Goal: Task Accomplishment & Management: Manage account settings

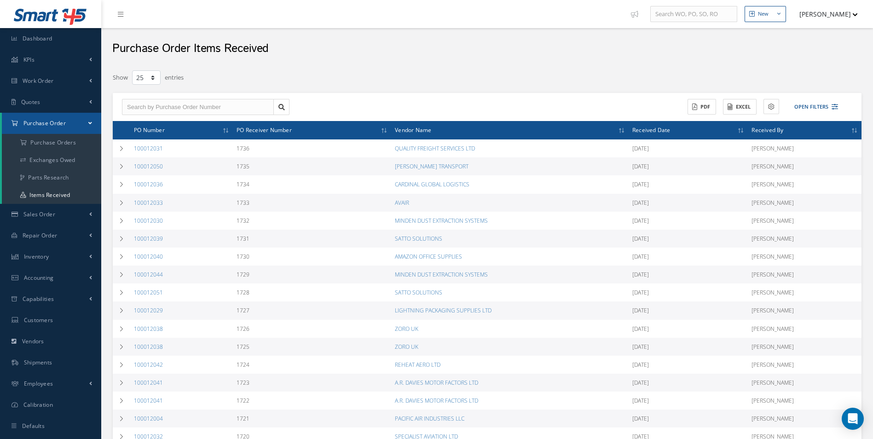
select select "25"
click at [67, 139] on a=1&status_id=2&status_id=3&status_id=5&collapsedFilters"] "Purchase Orders" at bounding box center [51, 142] width 99 height 17
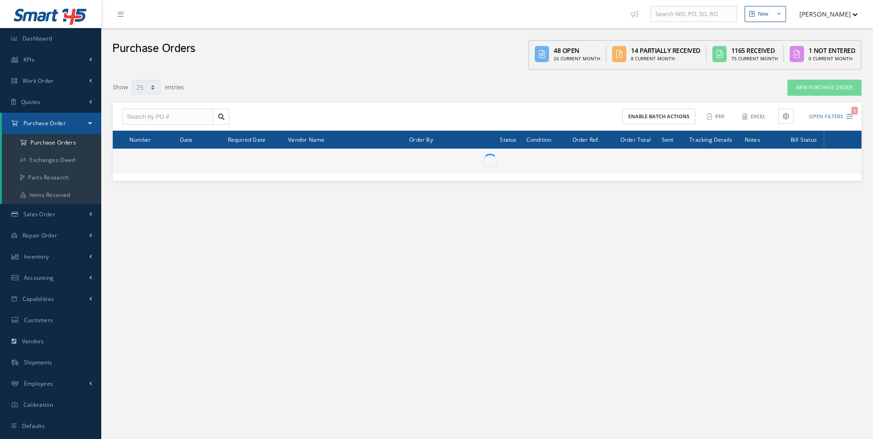
select select "25"
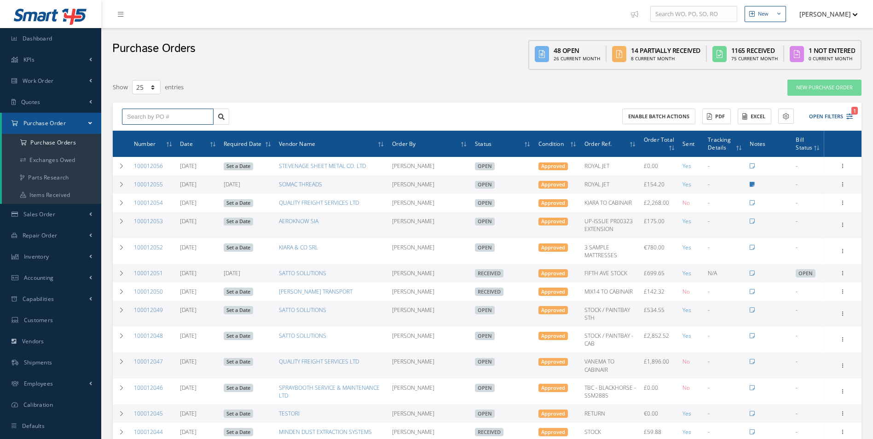
click at [170, 117] on input "text" at bounding box center [168, 117] width 92 height 17
paste input "100012039"
type input "100012039"
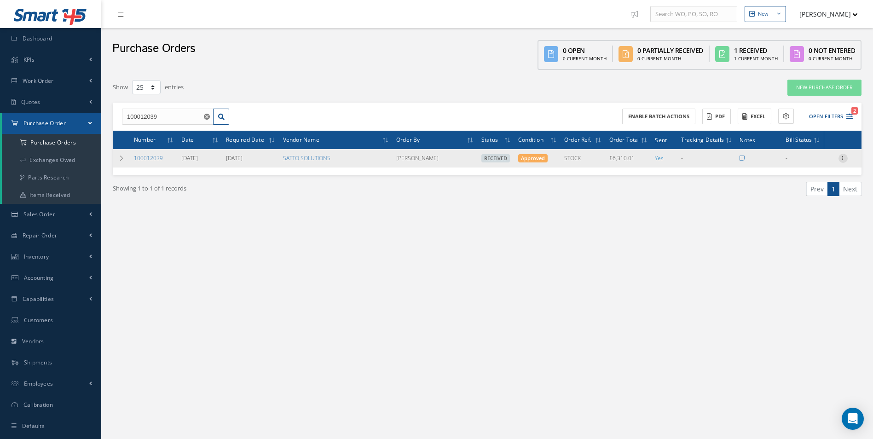
click at [844, 158] on icon at bounding box center [842, 157] width 9 height 7
click at [798, 199] on link "Create Bill" at bounding box center [800, 200] width 73 height 12
type input "1051.67"
type input "0.00"
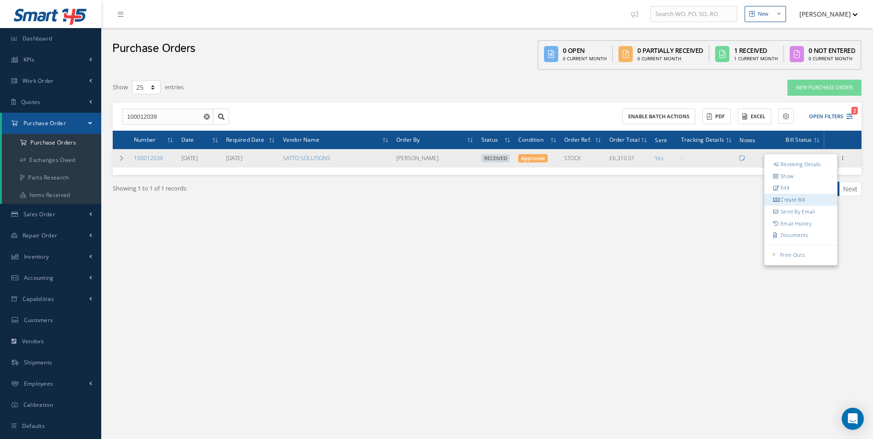
type input "0.00"
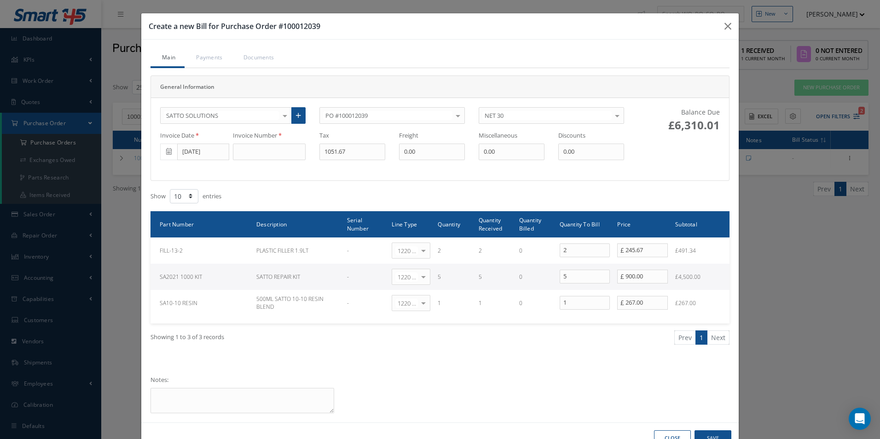
click at [167, 155] on span at bounding box center [168, 152] width 17 height 17
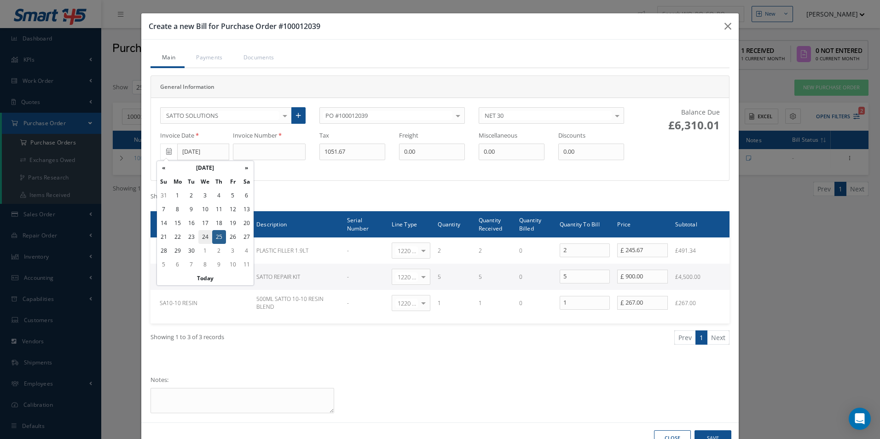
click at [204, 239] on td "24" at bounding box center [205, 237] width 14 height 14
type input "[DATE]"
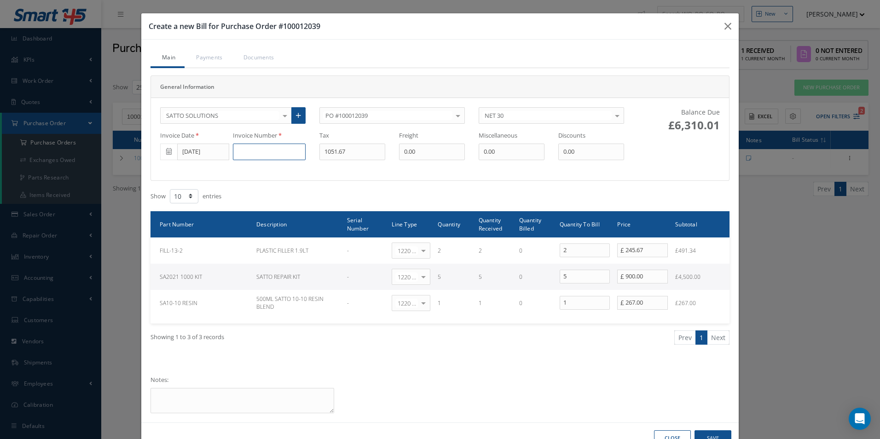
click at [263, 152] on input at bounding box center [269, 152] width 73 height 17
paste input "500001991"
type input "500001991"
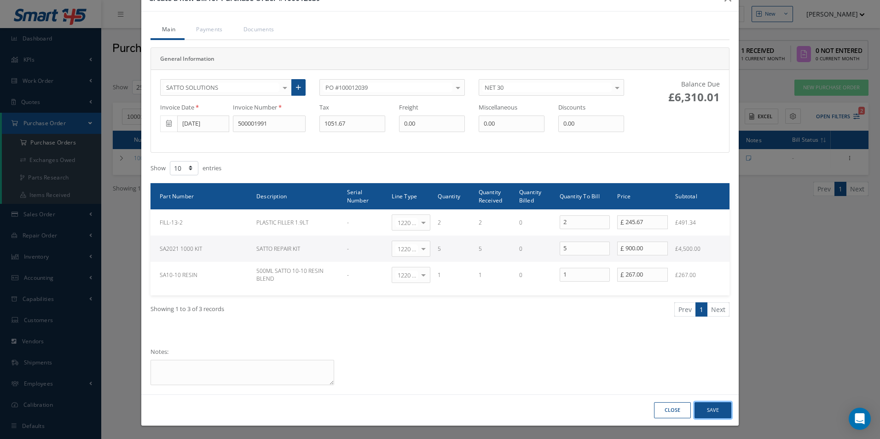
click at [722, 410] on button "Save" at bounding box center [712, 410] width 37 height 16
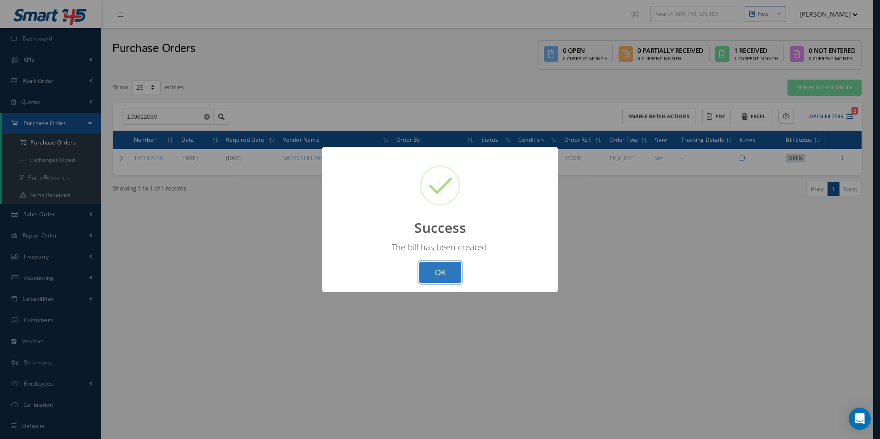
click at [443, 277] on button "OK" at bounding box center [440, 273] width 42 height 22
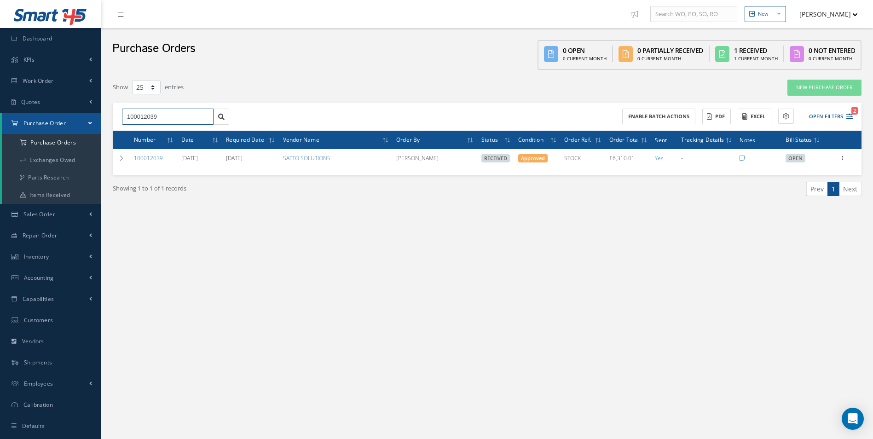
drag, startPoint x: 186, startPoint y: 121, endPoint x: 27, endPoint y: 122, distance: 159.2
click at [39, 123] on div "Smart 145 Dashboard KPIs Work Order Accounting Work Order Work Order Work Order…" at bounding box center [436, 229] width 873 height 458
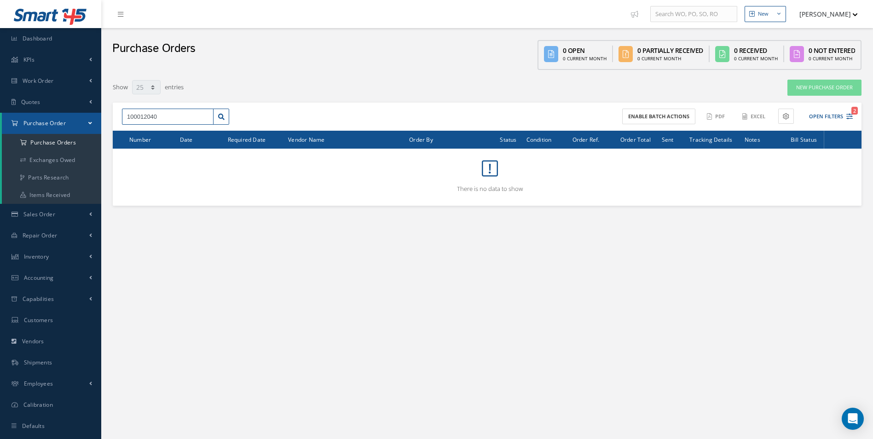
type input "100012040"
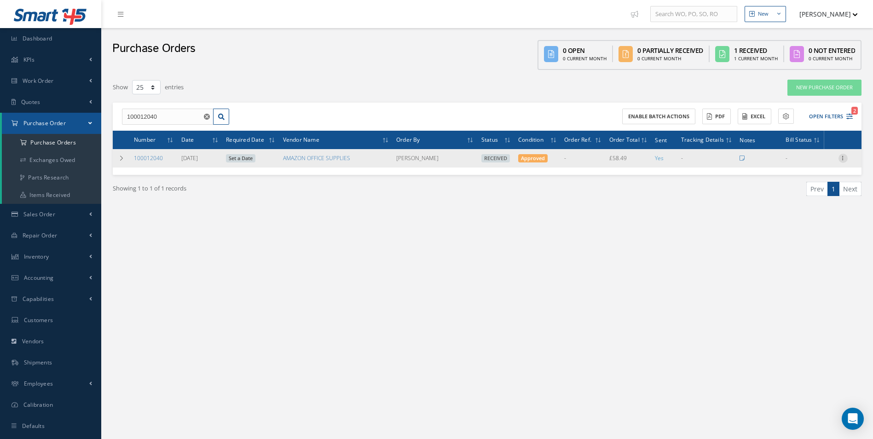
click at [844, 157] on icon at bounding box center [842, 157] width 9 height 7
click at [812, 196] on link "Create Bill" at bounding box center [800, 200] width 73 height 12
type input "9.75"
type input "0.00"
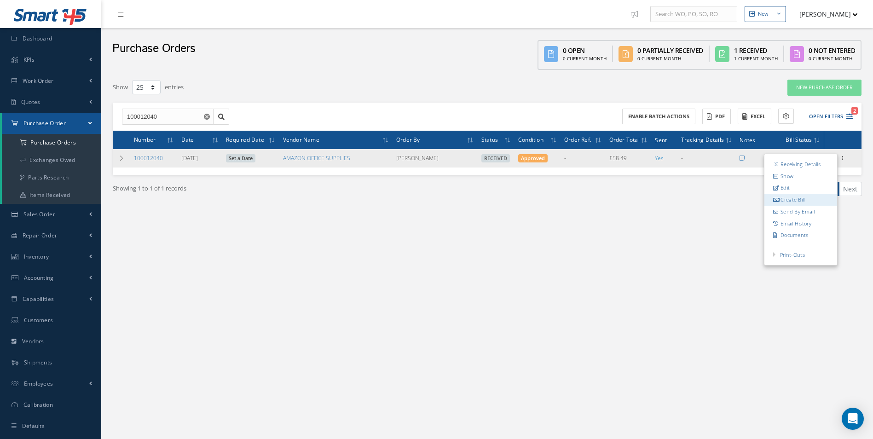
type input "0.00"
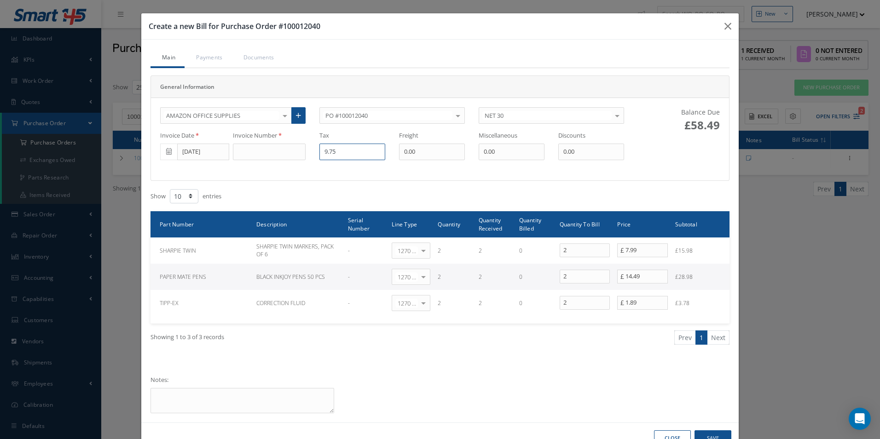
drag, startPoint x: 365, startPoint y: 156, endPoint x: 182, endPoint y: 141, distance: 183.7
click at [236, 157] on div "Invoice Date [DATE] Invoice Number Tax 9.75 Freight 0.00 Miscellaneous 0.00 Dis…" at bounding box center [392, 145] width 478 height 29
type input "9.76"
click at [270, 149] on input at bounding box center [269, 152] width 73 height 17
paste input "79129"
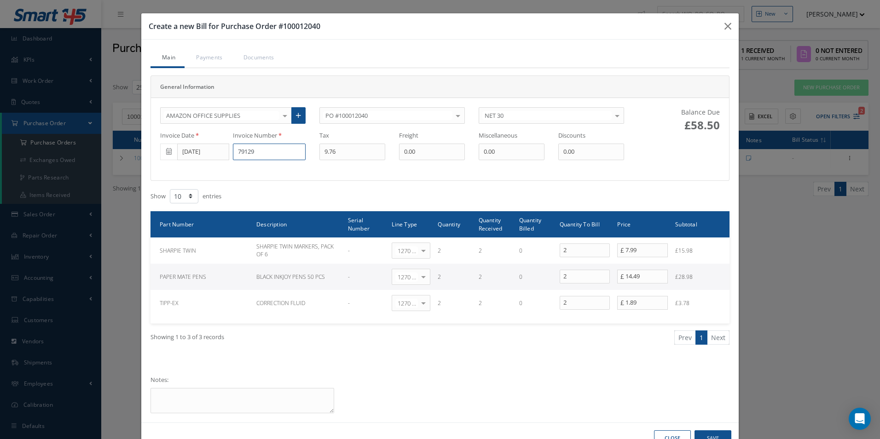
type input "79129"
click at [188, 146] on input "[DATE]" at bounding box center [203, 152] width 52 height 17
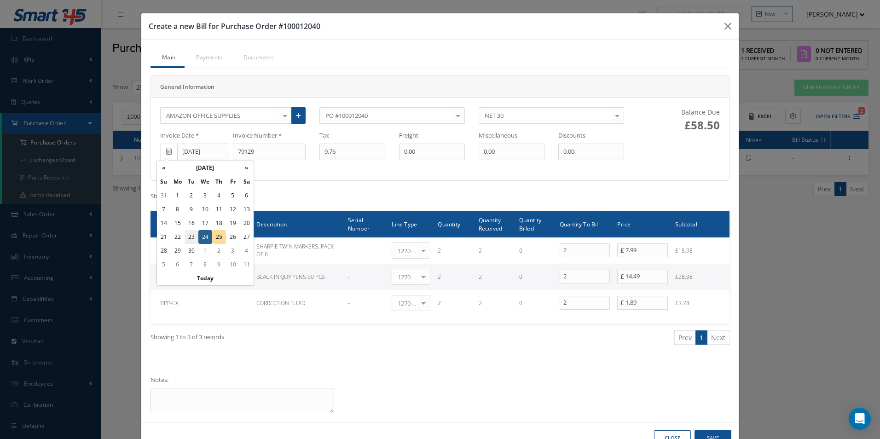
click at [191, 236] on td "23" at bounding box center [192, 237] width 14 height 14
type input "[DATE]"
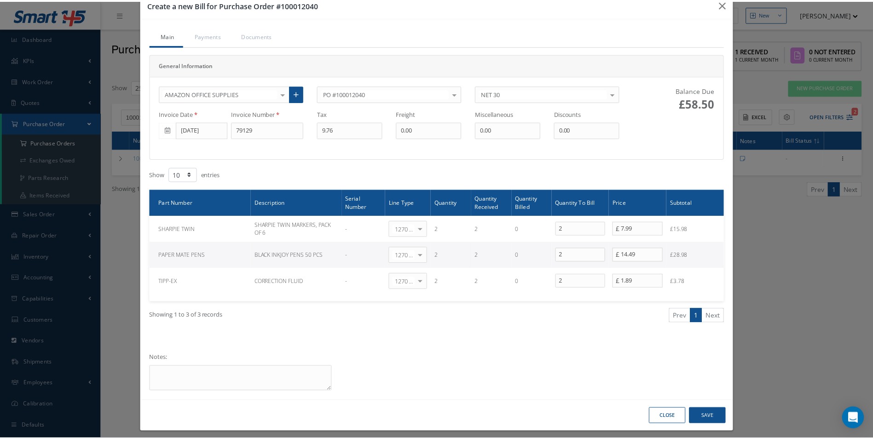
scroll to position [28, 0]
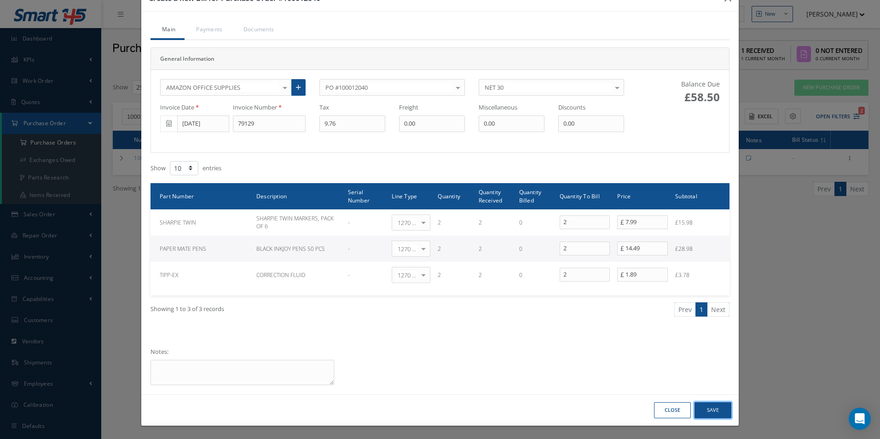
click at [717, 409] on button "Save" at bounding box center [712, 410] width 37 height 16
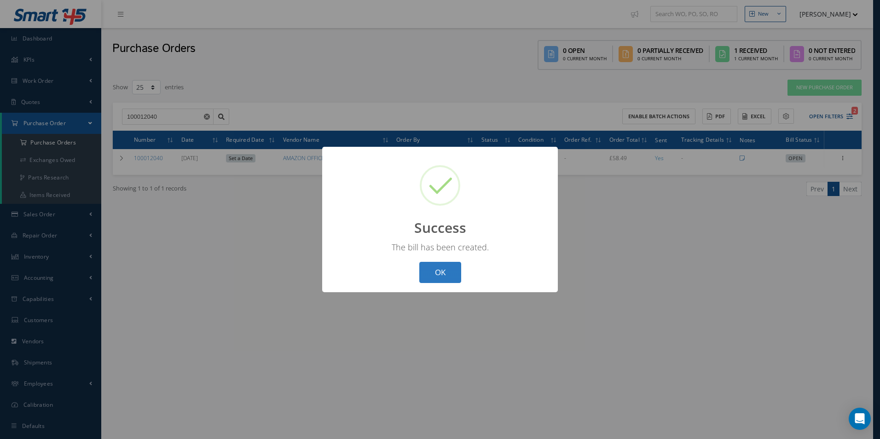
click at [435, 266] on button "OK" at bounding box center [440, 273] width 42 height 22
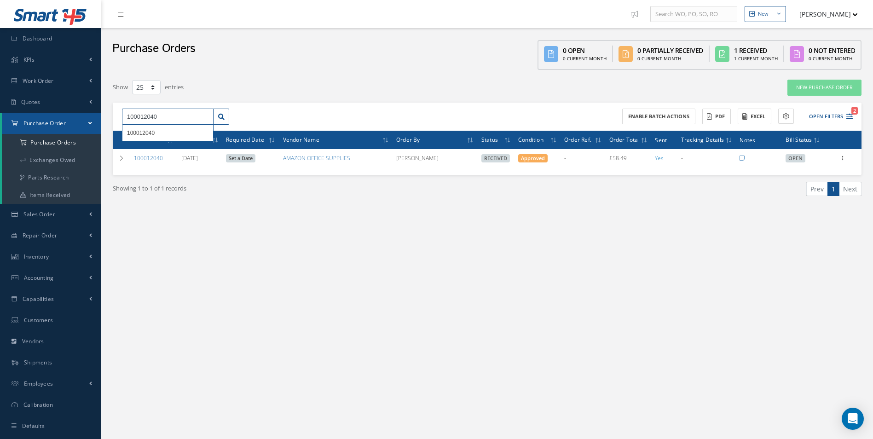
drag, startPoint x: 144, startPoint y: 121, endPoint x: 23, endPoint y: 118, distance: 121.1
click at [27, 119] on div "Smart 145 Dashboard KPIs Work Order Accounting Work Order Work Order Work Order…" at bounding box center [436, 229] width 873 height 458
paste input "19"
type input "100012019"
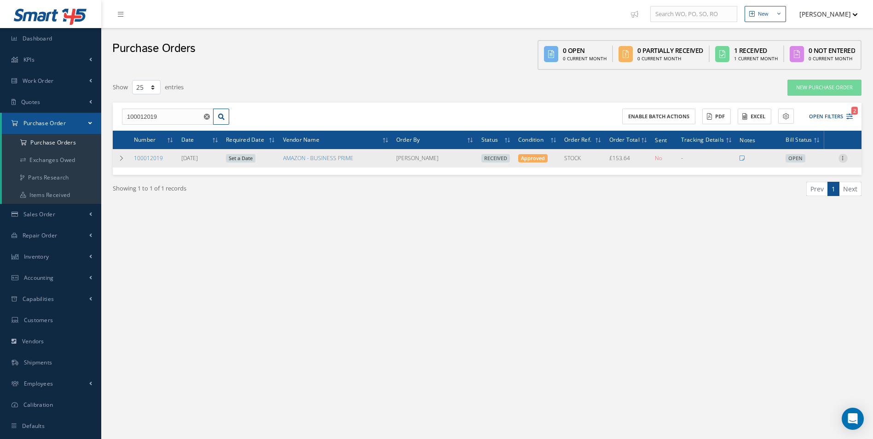
click at [845, 155] on icon at bounding box center [842, 157] width 9 height 7
click at [804, 203] on link "Create Bill" at bounding box center [800, 200] width 73 height 12
type input "25.61"
type input "0.00"
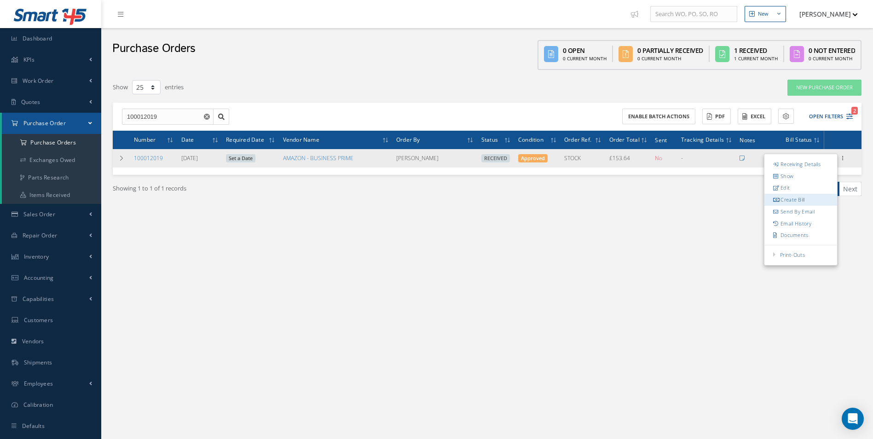
type input "0.00"
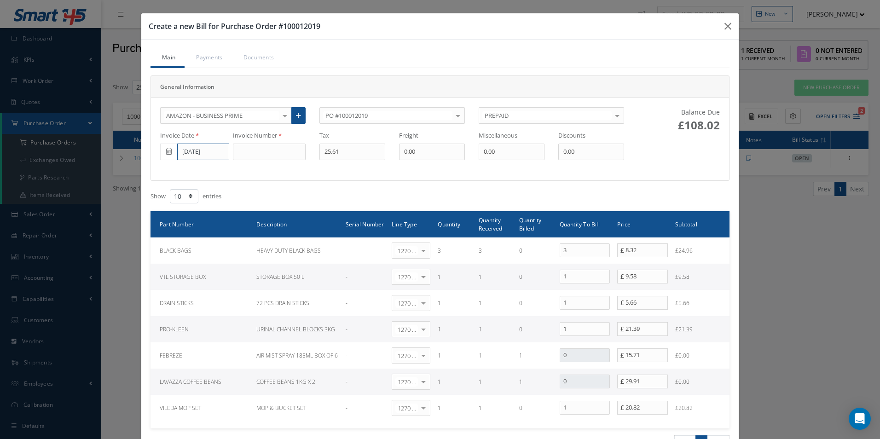
click at [192, 156] on input "[DATE]" at bounding box center [203, 152] width 52 height 17
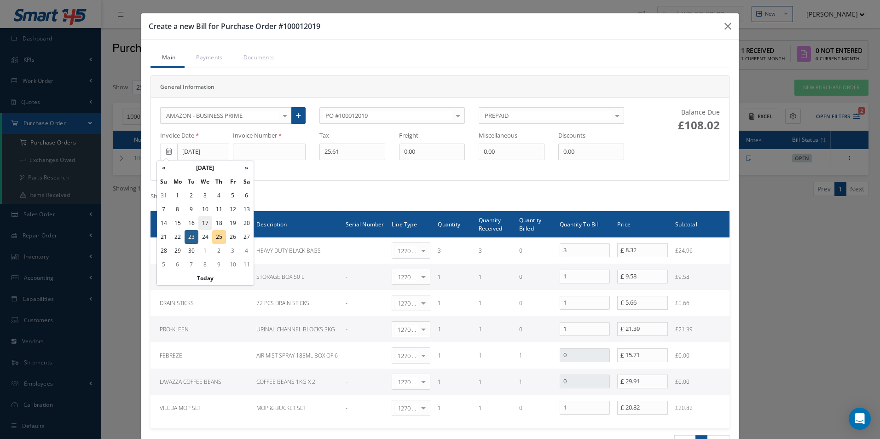
click at [210, 223] on td "17" at bounding box center [205, 223] width 14 height 14
type input "[DATE]"
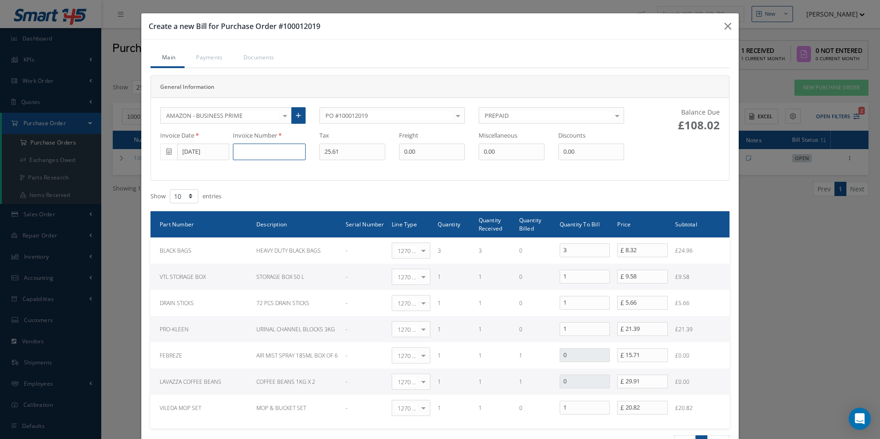
click at [274, 151] on input at bounding box center [269, 152] width 73 height 17
paste input "GB500VLKSZUSHI"
type input "GB500VLKSZUSHI"
type input "6.68"
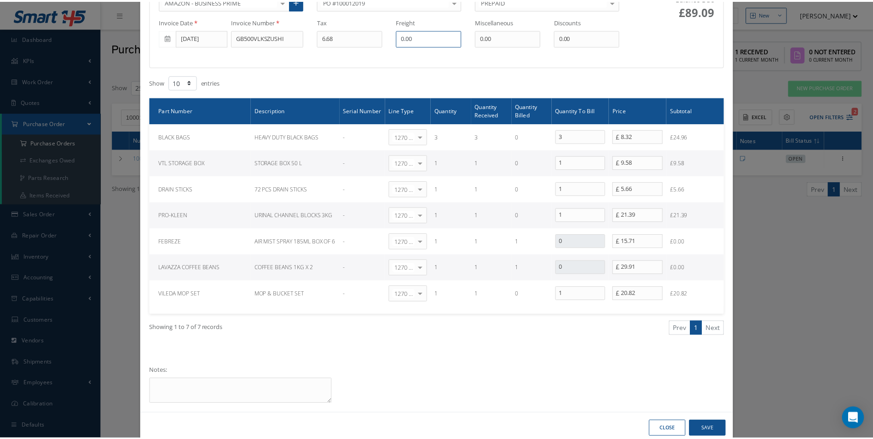
scroll to position [133, 0]
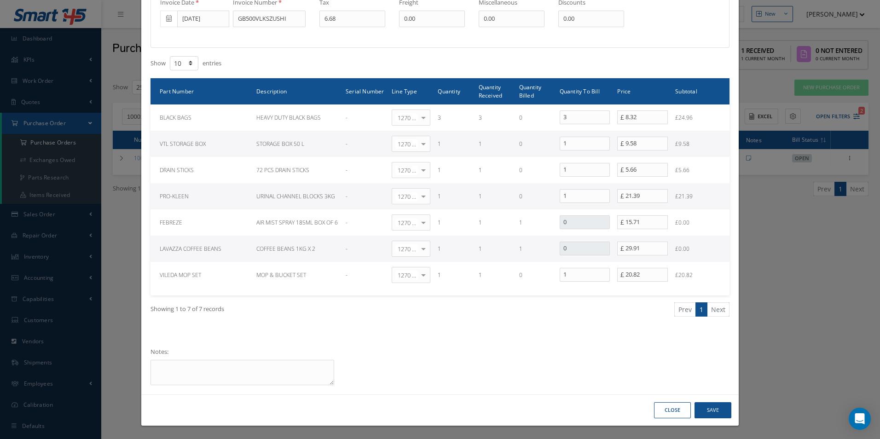
click at [663, 407] on button "Close" at bounding box center [672, 410] width 37 height 16
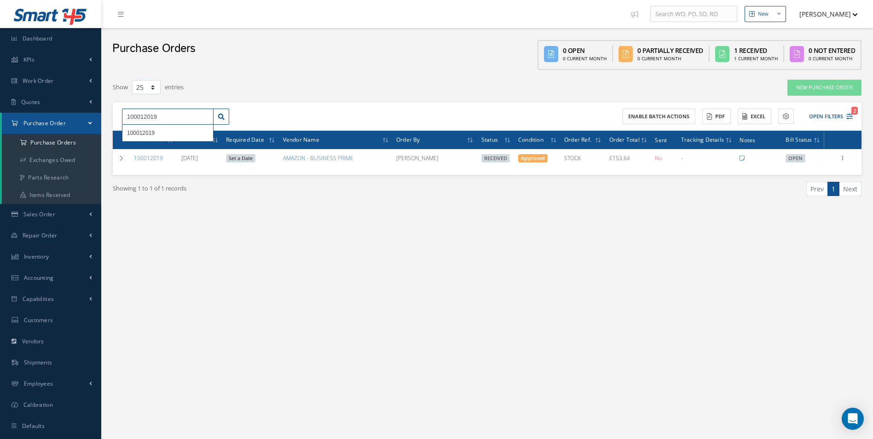
drag, startPoint x: 179, startPoint y: 119, endPoint x: 146, endPoint y: 124, distance: 33.5
click at [146, 124] on input "100012019" at bounding box center [168, 117] width 92 height 17
type input "100012038"
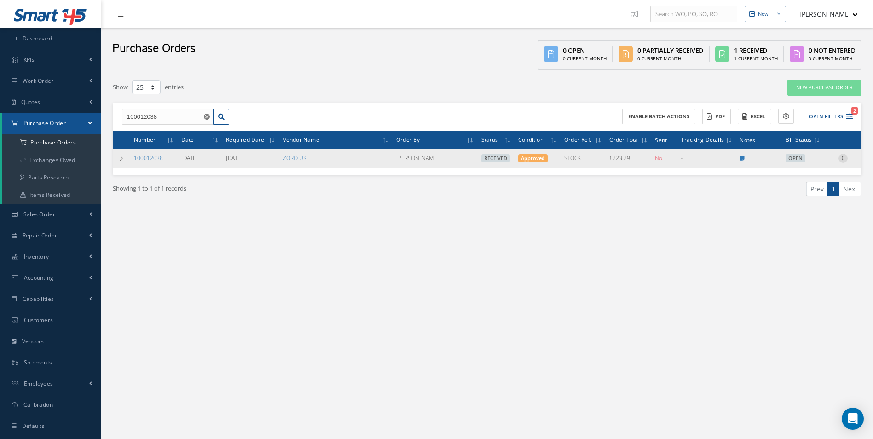
click at [846, 160] on icon at bounding box center [842, 157] width 9 height 7
click at [806, 201] on link "Create Bill" at bounding box center [800, 200] width 73 height 12
type input "37.17"
type input "0.00"
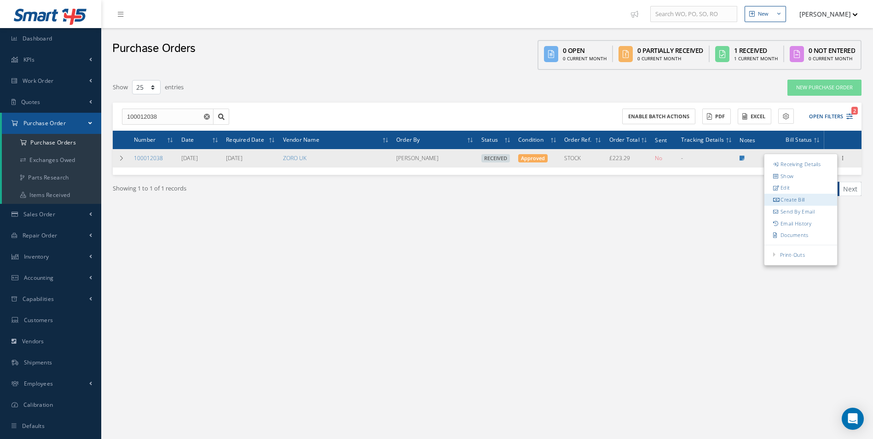
type input "0.00"
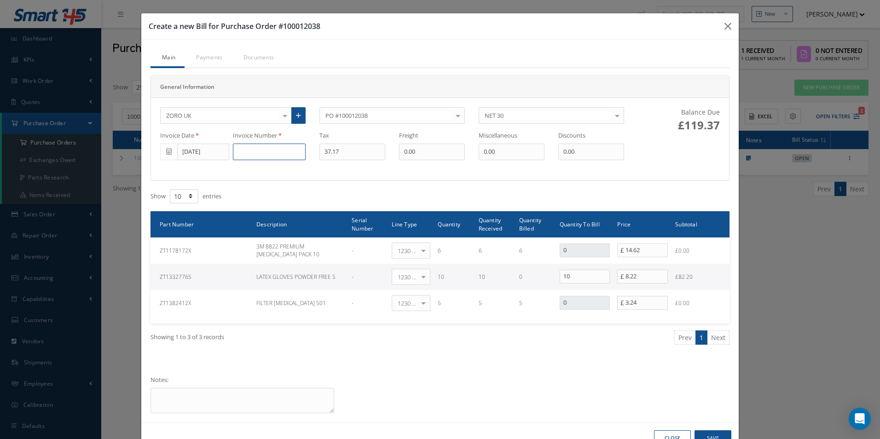
click at [249, 149] on input at bounding box center [269, 152] width 73 height 17
paste input "162125849"
type input "162125849"
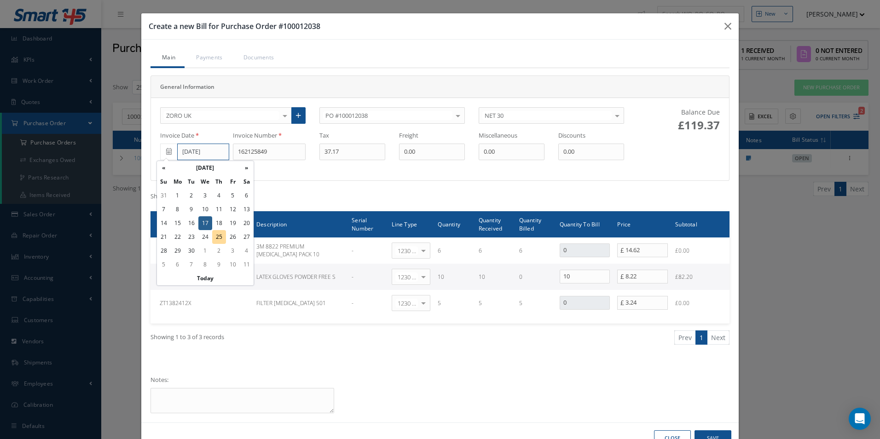
click at [198, 154] on input "[DATE]" at bounding box center [203, 152] width 52 height 17
click at [206, 234] on td "24" at bounding box center [205, 237] width 14 height 14
type input "[DATE]"
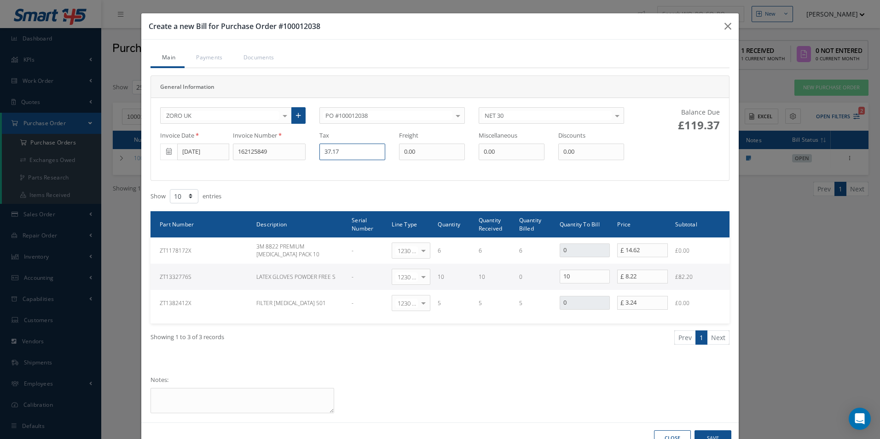
drag, startPoint x: 368, startPoint y: 152, endPoint x: 269, endPoint y: 156, distance: 99.5
click at [278, 156] on div "Invoice Date [DATE] Invoice Number 162125849 Tax 37.17 Freight 0.00 Miscellaneo…" at bounding box center [392, 145] width 478 height 29
type input "16.43"
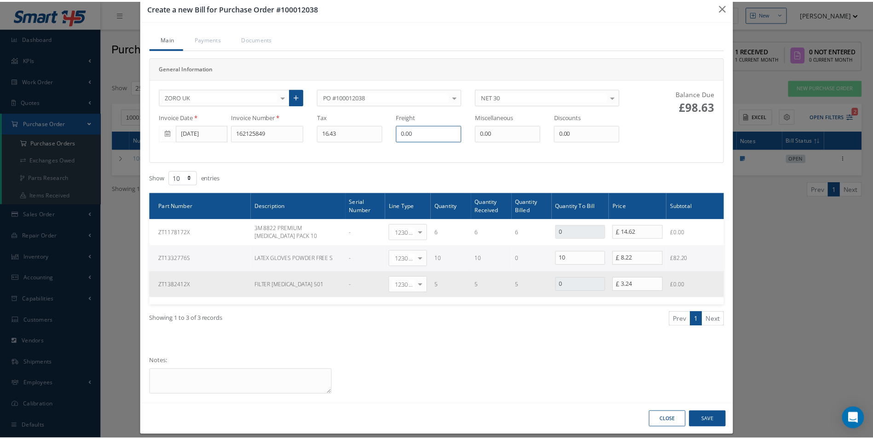
scroll to position [28, 0]
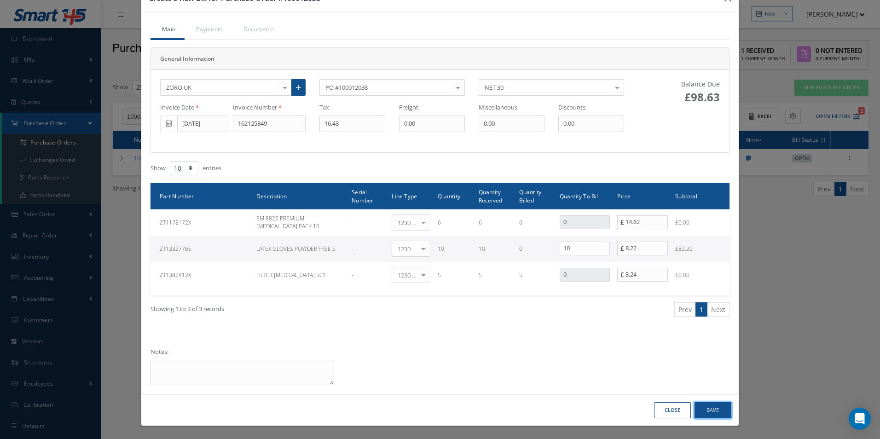
click at [699, 408] on button "Save" at bounding box center [712, 410] width 37 height 16
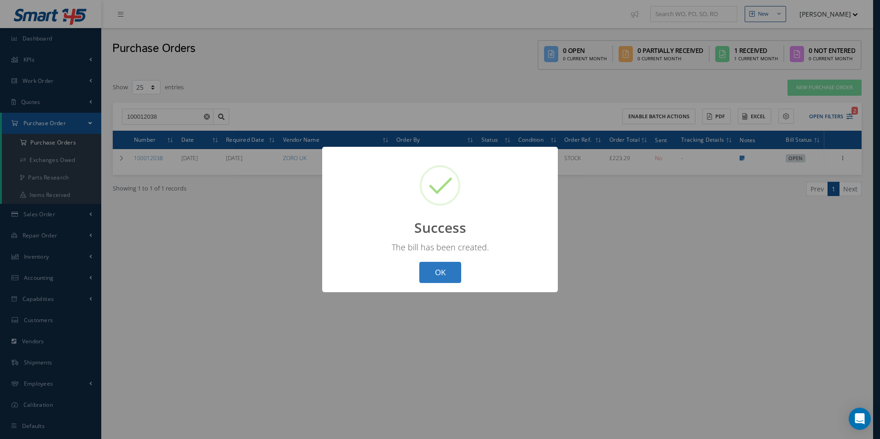
click at [445, 282] on button "OK" at bounding box center [440, 273] width 42 height 22
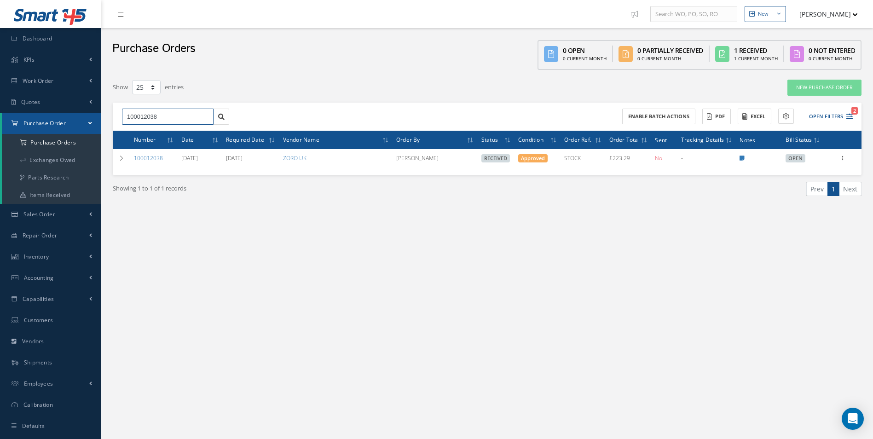
click at [160, 109] on input "100012038" at bounding box center [168, 117] width 92 height 17
drag, startPoint x: 72, startPoint y: 115, endPoint x: 47, endPoint y: 114, distance: 25.3
click at [48, 114] on div "Smart 145 Dashboard KPIs Work Order Accounting Work Order Work Order Work Order…" at bounding box center [436, 229] width 873 height 458
paste input "21"
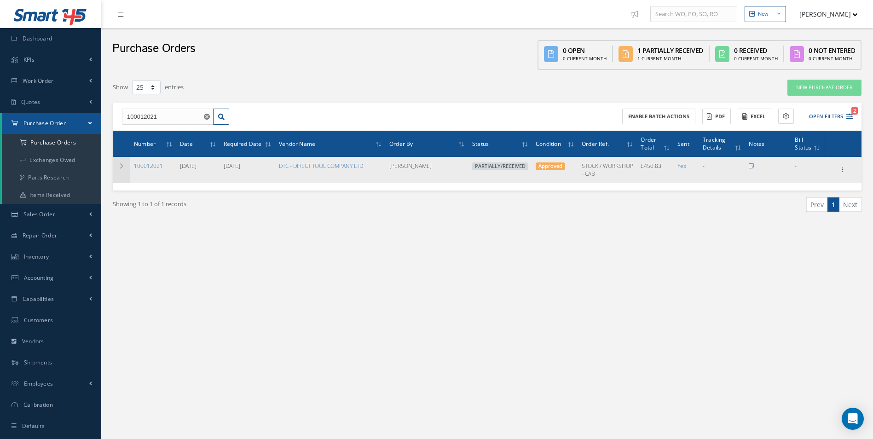
click at [117, 166] on td at bounding box center [121, 170] width 17 height 26
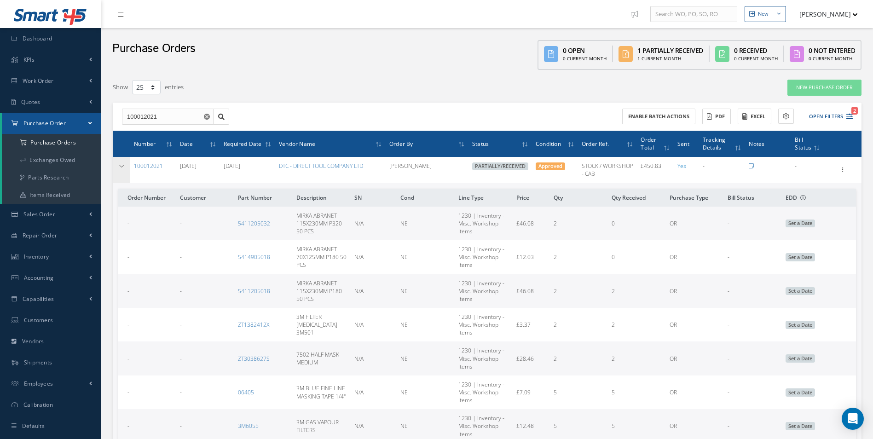
click at [117, 166] on td at bounding box center [121, 170] width 17 height 26
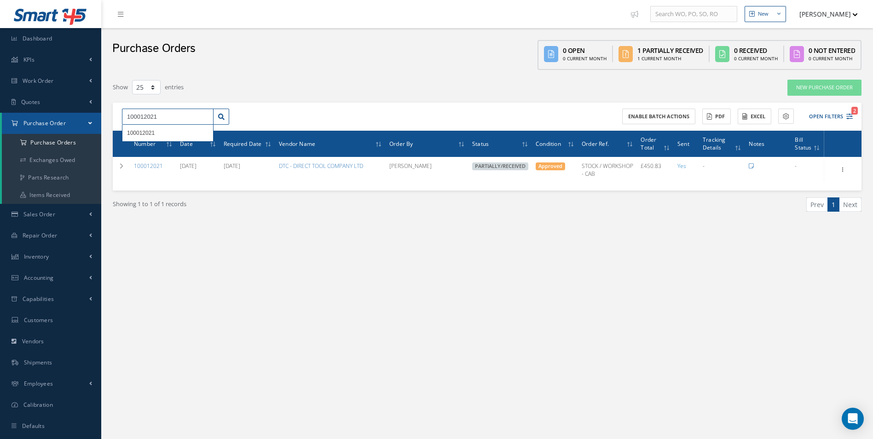
drag, startPoint x: 168, startPoint y: 116, endPoint x: 42, endPoint y: 114, distance: 125.7
click at [42, 114] on div "Smart 145 Dashboard KPIs Work Order Accounting Work Order Work Order Work Order…" at bounding box center [436, 229] width 873 height 458
type input "100012033"
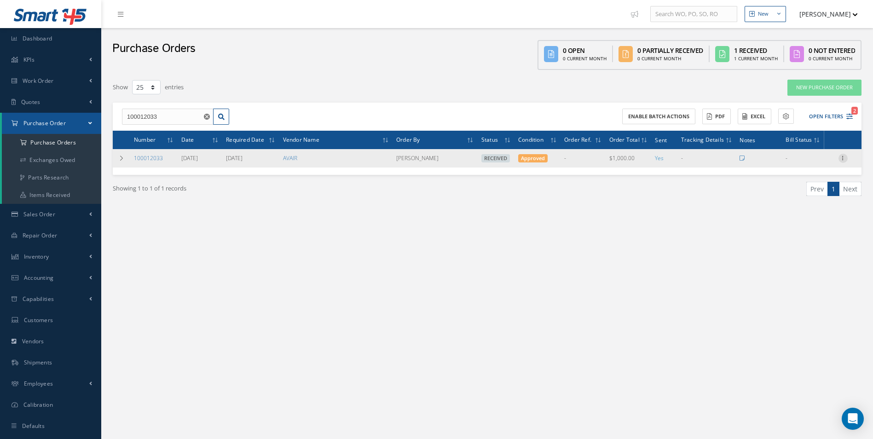
click at [842, 156] on icon at bounding box center [842, 157] width 9 height 7
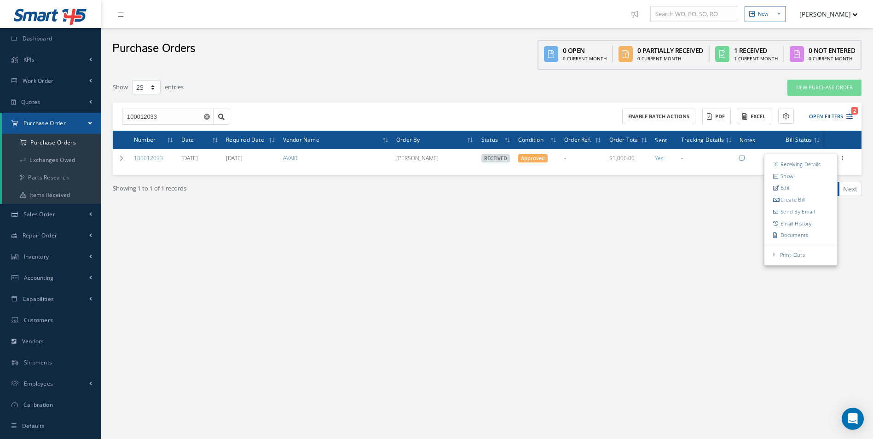
click at [801, 197] on link "Create Bill" at bounding box center [800, 200] width 73 height 12
type input "0.00"
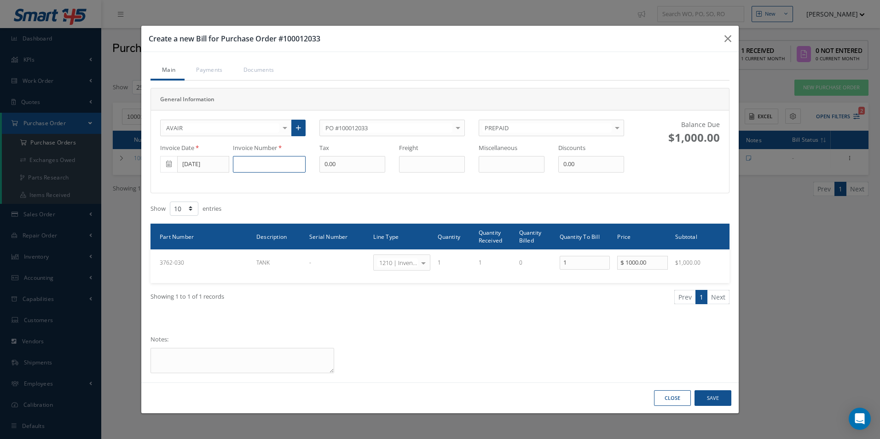
click at [285, 163] on input at bounding box center [269, 164] width 73 height 17
paste input "INVC-235837"
type input "INVC-235837"
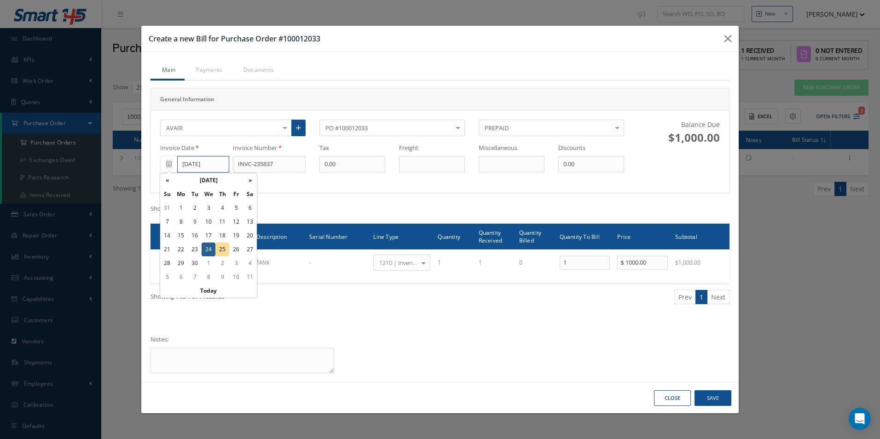
click at [194, 168] on input "[DATE]" at bounding box center [203, 164] width 52 height 17
click at [180, 248] on td "22" at bounding box center [181, 250] width 14 height 14
type input "[DATE]"
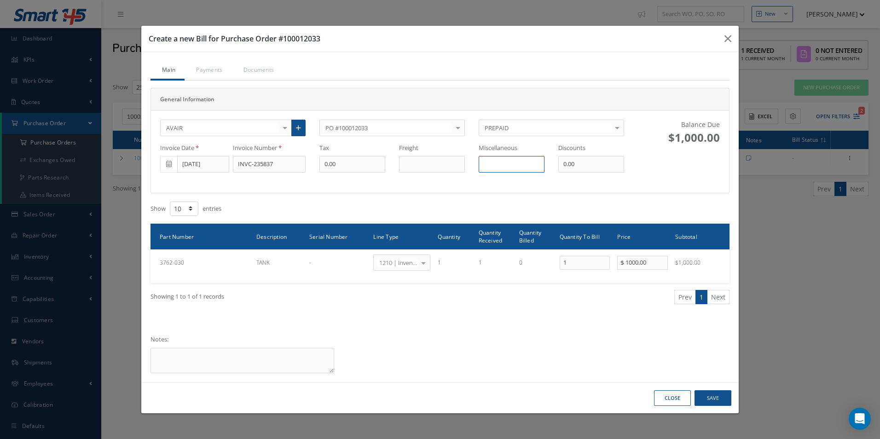
click at [499, 168] on input "text" at bounding box center [512, 164] width 66 height 17
type input "10"
click at [717, 396] on button "Save" at bounding box center [712, 398] width 37 height 16
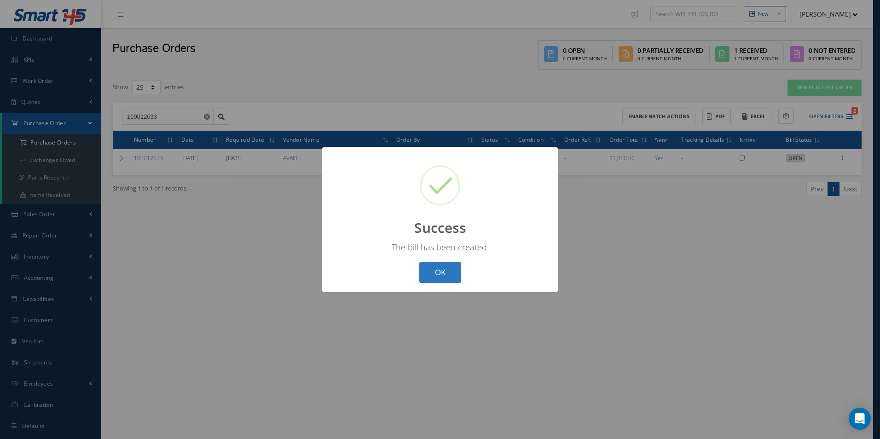
click at [438, 276] on button "OK" at bounding box center [440, 273] width 42 height 22
